Goal: Task Accomplishment & Management: Complete application form

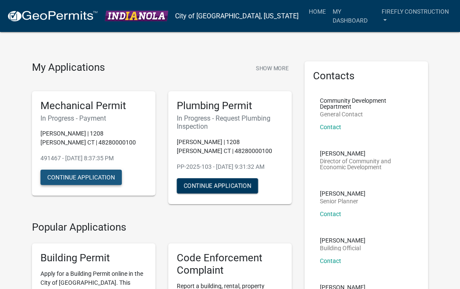
click at [98, 174] on button "Continue Application" at bounding box center [80, 177] width 81 height 15
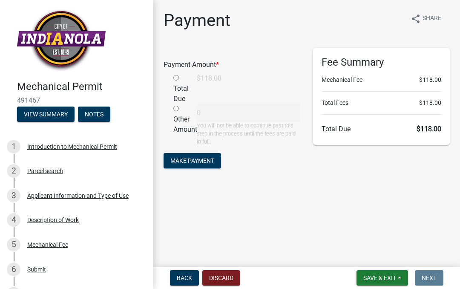
click at [184, 77] on div "Total Due" at bounding box center [178, 88] width 23 height 31
click at [176, 75] on input "radio" at bounding box center [176, 78] width 6 height 6
radio input "true"
type input "118"
click at [196, 161] on span "Make Payment" at bounding box center [192, 160] width 44 height 7
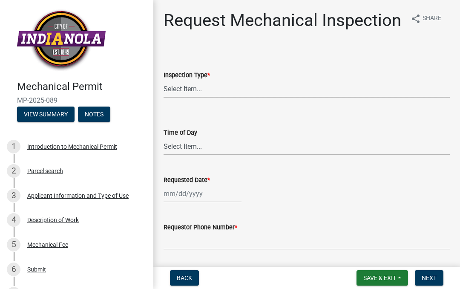
click at [189, 92] on select "Select Item... Rough-in Final" at bounding box center [307, 88] width 286 height 17
select select "de048cb1-22e9-44e8-9806-6b394243f677"
click at [193, 141] on select "Select Item... AM PM" at bounding box center [307, 146] width 286 height 17
click at [182, 145] on select "Select Item... AM PM" at bounding box center [307, 146] width 286 height 17
select select "90b36dbe-a3c5-433e-a0e2-0f20ac40aee5"
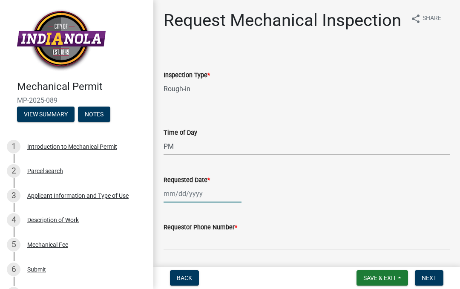
click at [179, 201] on div at bounding box center [203, 193] width 78 height 17
select select "10"
select select "2025"
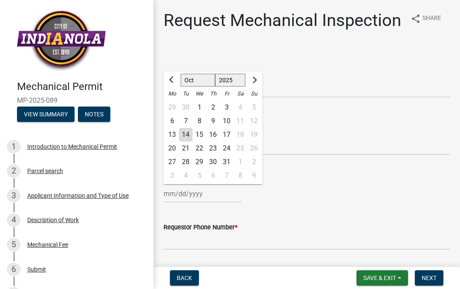
click at [216, 133] on div "16" at bounding box center [213, 135] width 14 height 14
type input "10/16/2025"
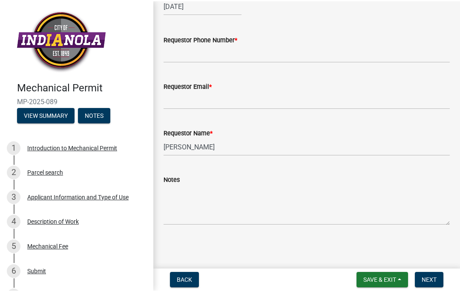
scroll to position [188, 0]
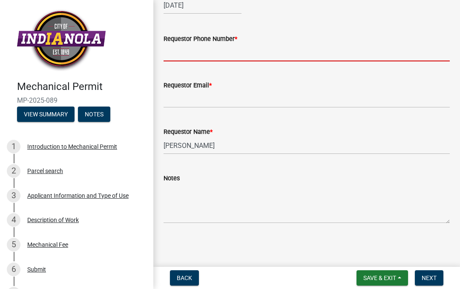
click at [183, 52] on input "Requestor Phone Number *" at bounding box center [307, 52] width 286 height 17
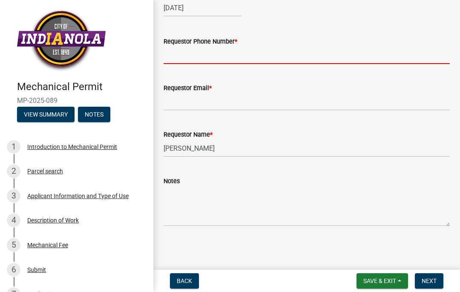
scroll to position [186, 0]
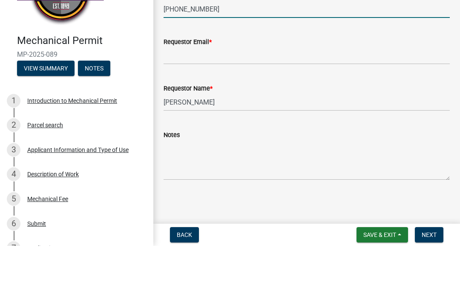
type input "515-442-8882"
click at [179, 93] on input "Requestor Email *" at bounding box center [307, 101] width 286 height 17
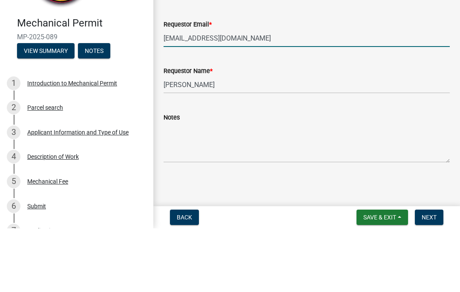
type input "Danieltebbe@gmail.com"
click at [218, 164] on div "Notes" at bounding box center [307, 195] width 286 height 62
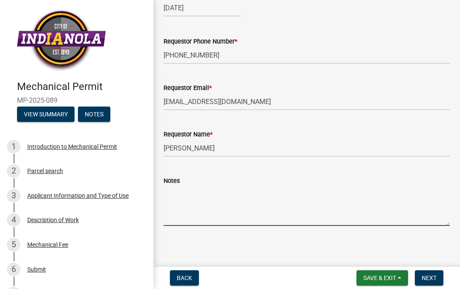
click at [185, 208] on textarea "Notes" at bounding box center [307, 206] width 286 height 40
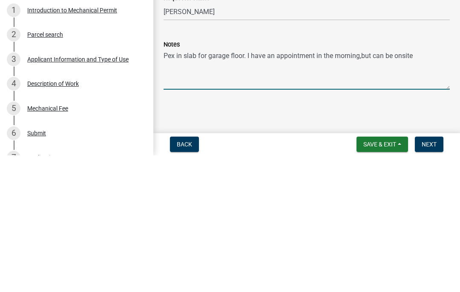
click at [361, 186] on textarea "Pex in slab for garage floor. I have an appointment in the morning,but can be o…" at bounding box center [307, 206] width 286 height 40
click at [424, 186] on textarea "Pex in slab for garage floor. I have an appointment in the morning, but can be …" at bounding box center [307, 206] width 286 height 40
type textarea "Pex in slab for garage floor. I have an appointment in the morning, but can be …"
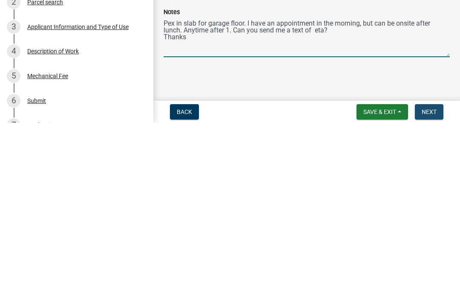
click at [429, 273] on button "Next" at bounding box center [429, 280] width 29 height 15
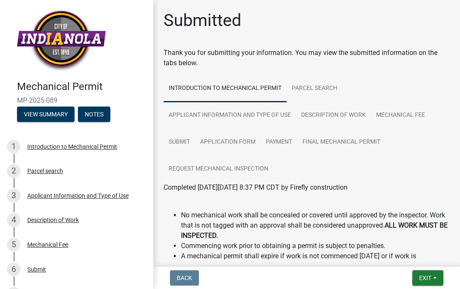
scroll to position [0, 0]
